Goal: Check status: Check status

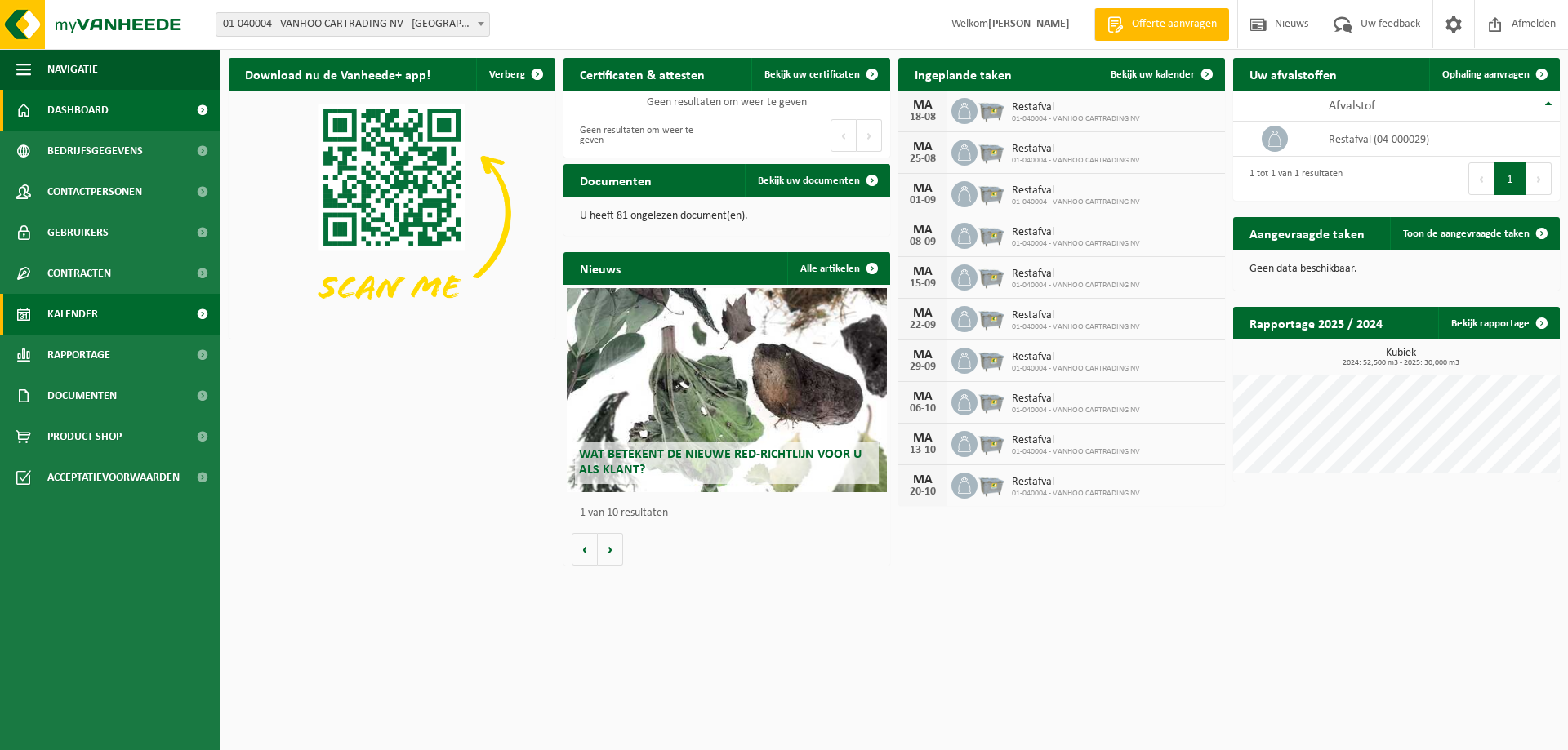
click at [59, 311] on span "Kalender" at bounding box center [72, 313] width 51 height 40
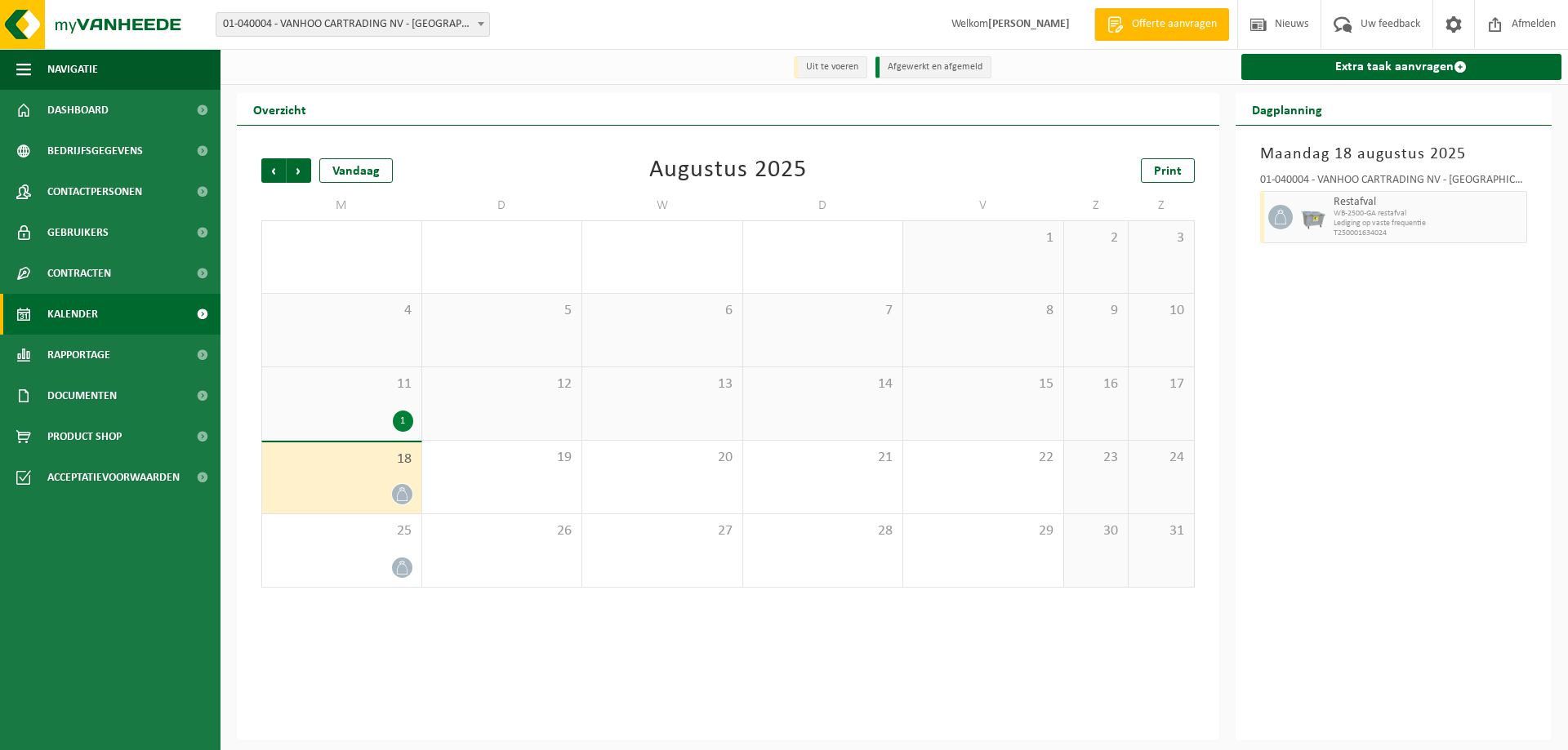
click at [340, 478] on div "18" at bounding box center [341, 478] width 159 height 71
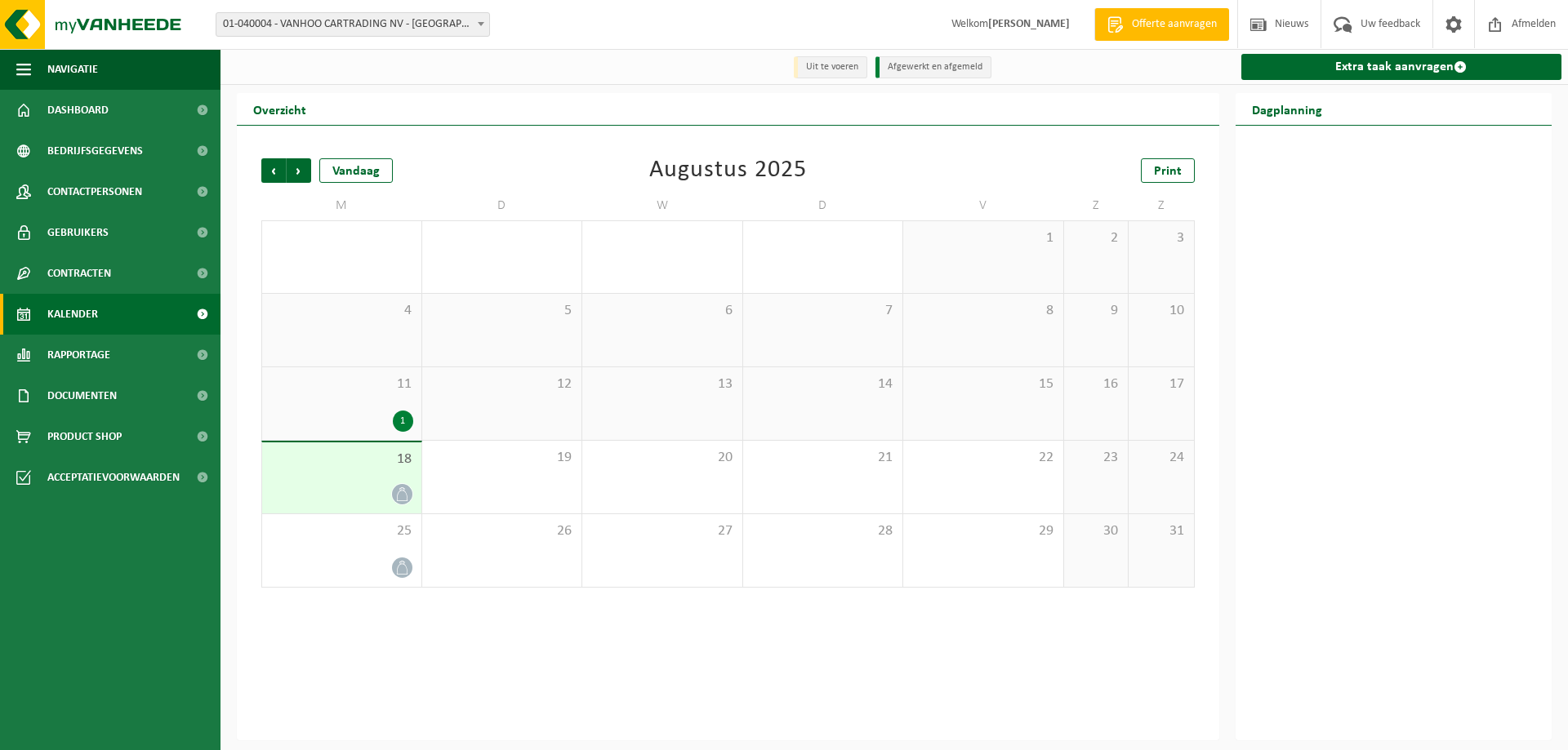
click at [344, 470] on div "18" at bounding box center [341, 478] width 159 height 71
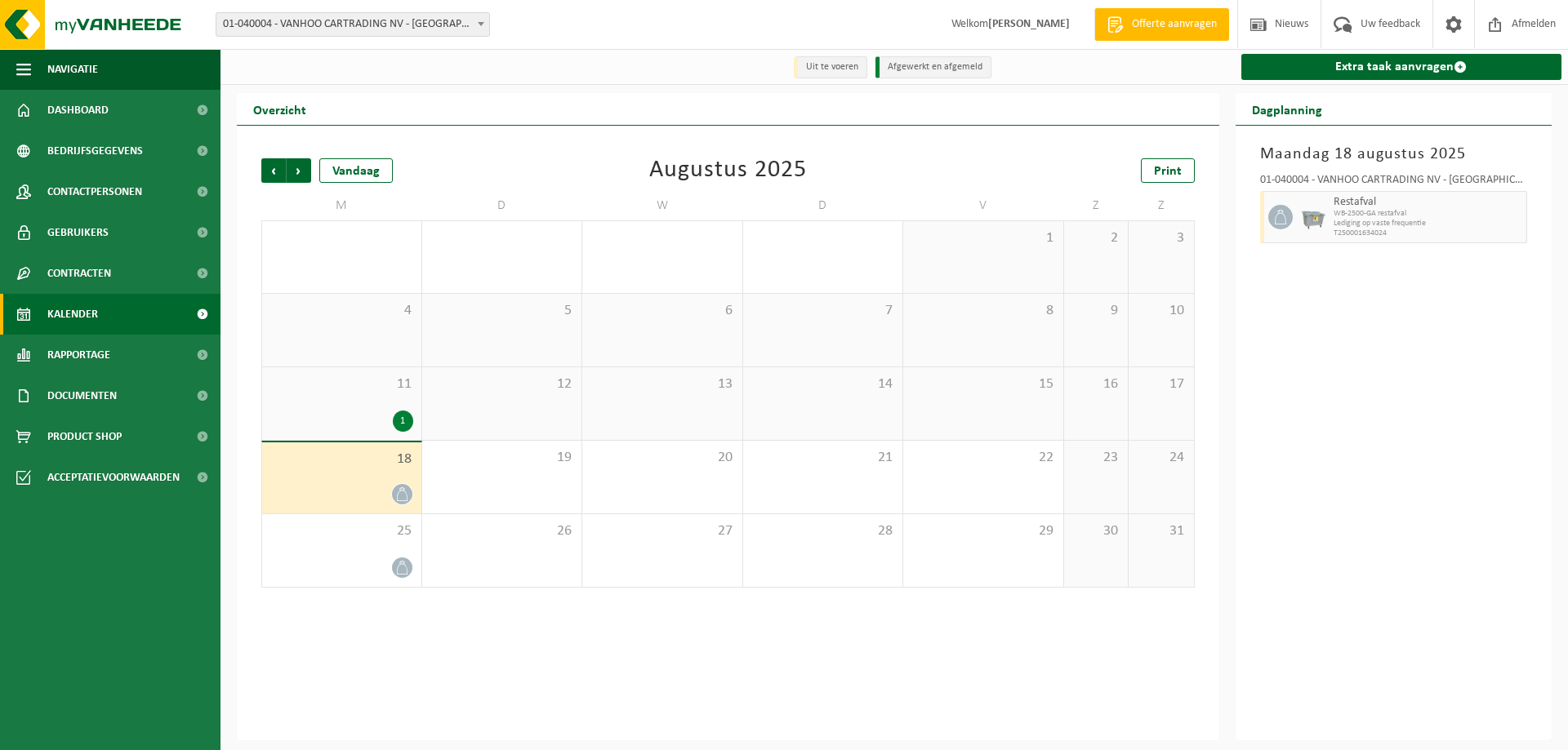
click at [1504, 231] on span "T250001634024" at bounding box center [1428, 232] width 190 height 9
